Goal: Task Accomplishment & Management: Use online tool/utility

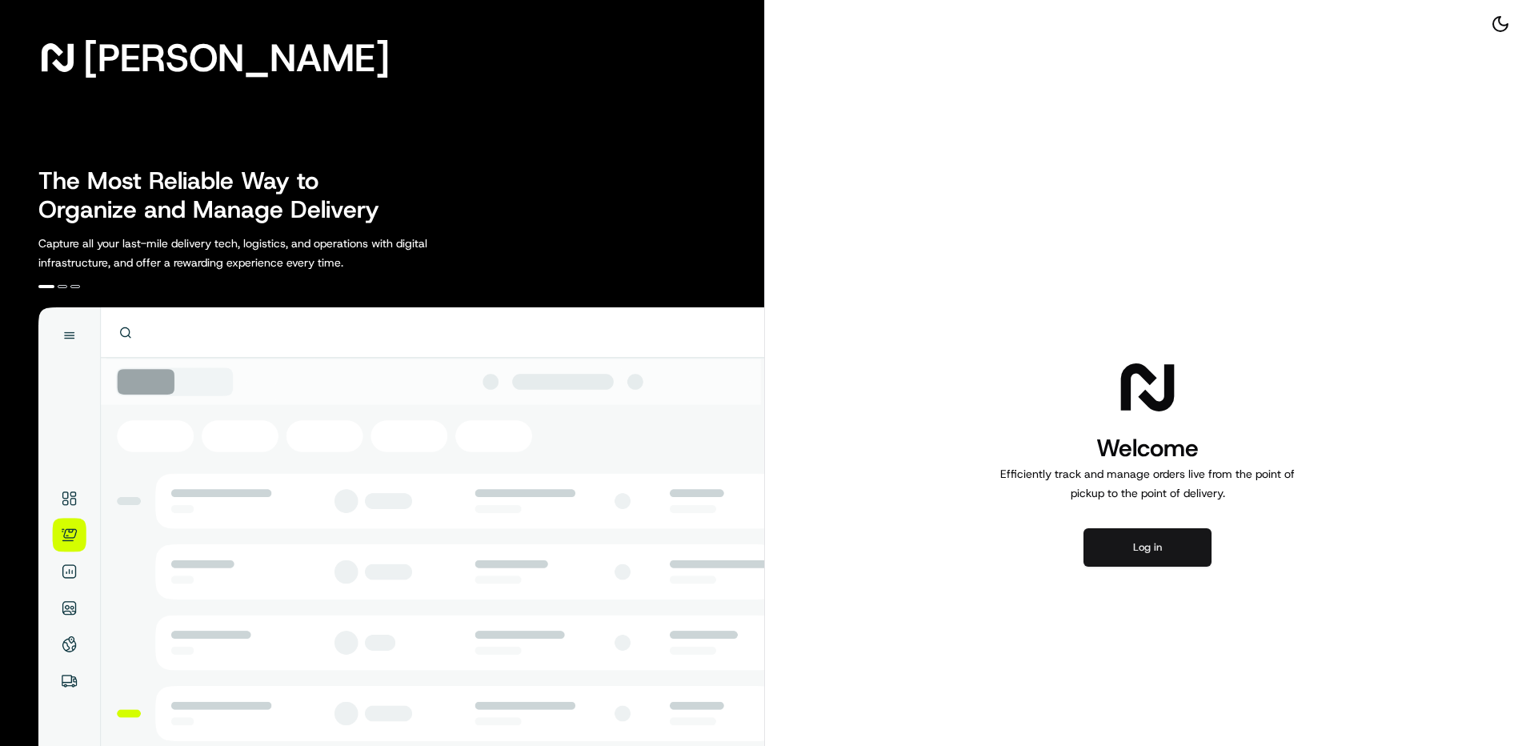
click at [1157, 546] on button "Log in" at bounding box center [1147, 547] width 128 height 38
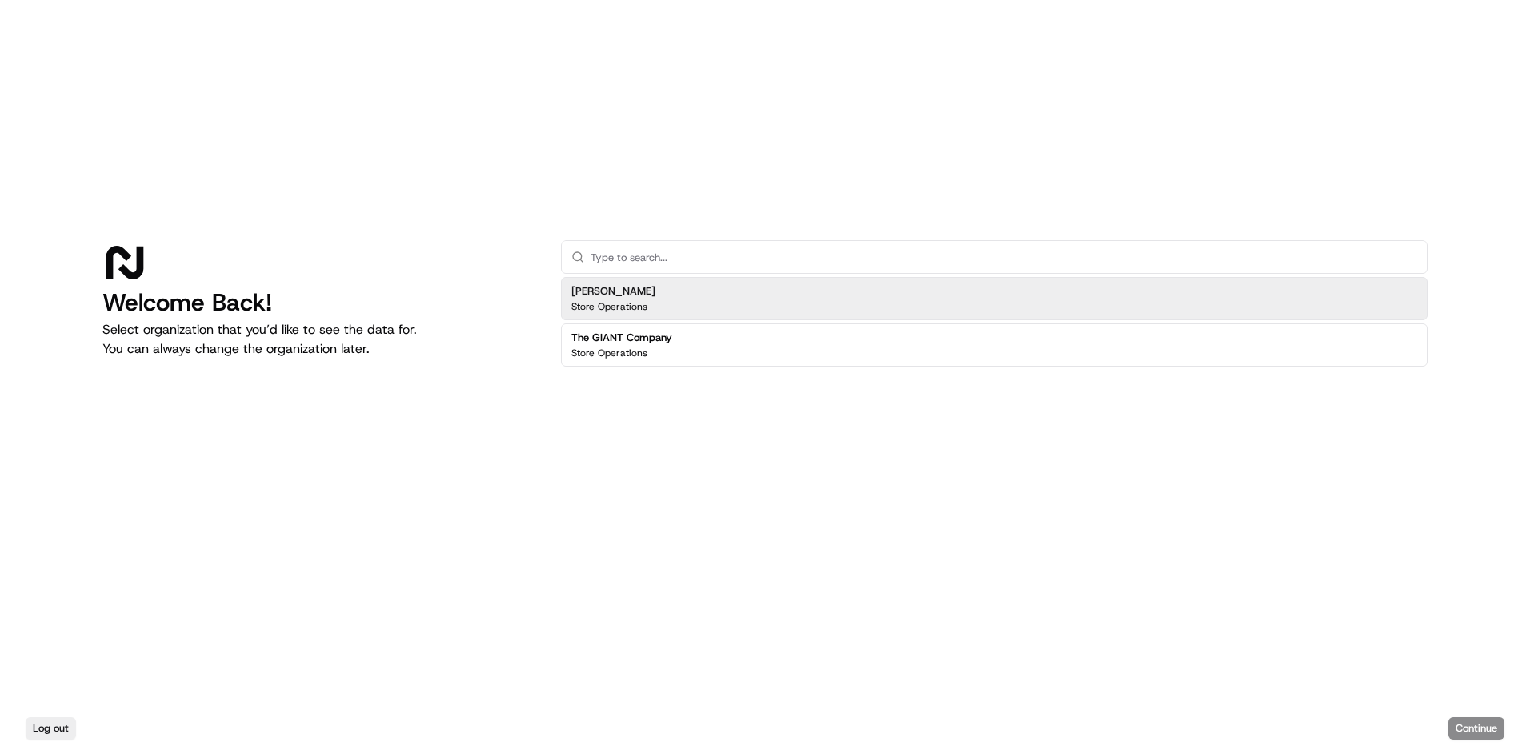
click at [663, 301] on div "[PERSON_NAME] Store Operations" at bounding box center [994, 298] width 866 height 43
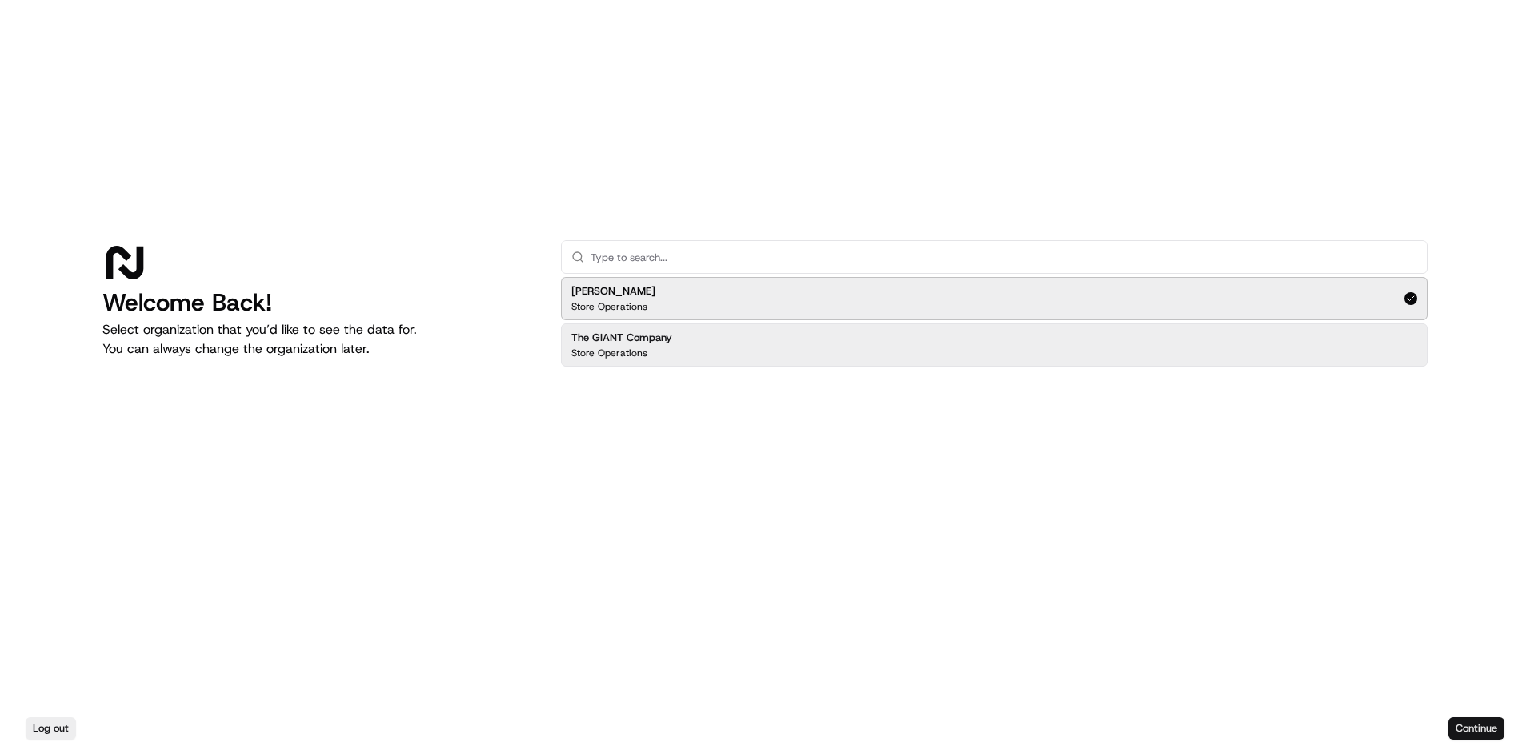
click at [1475, 736] on button "Continue" at bounding box center [1476, 728] width 56 height 22
